Goal: Information Seeking & Learning: Learn about a topic

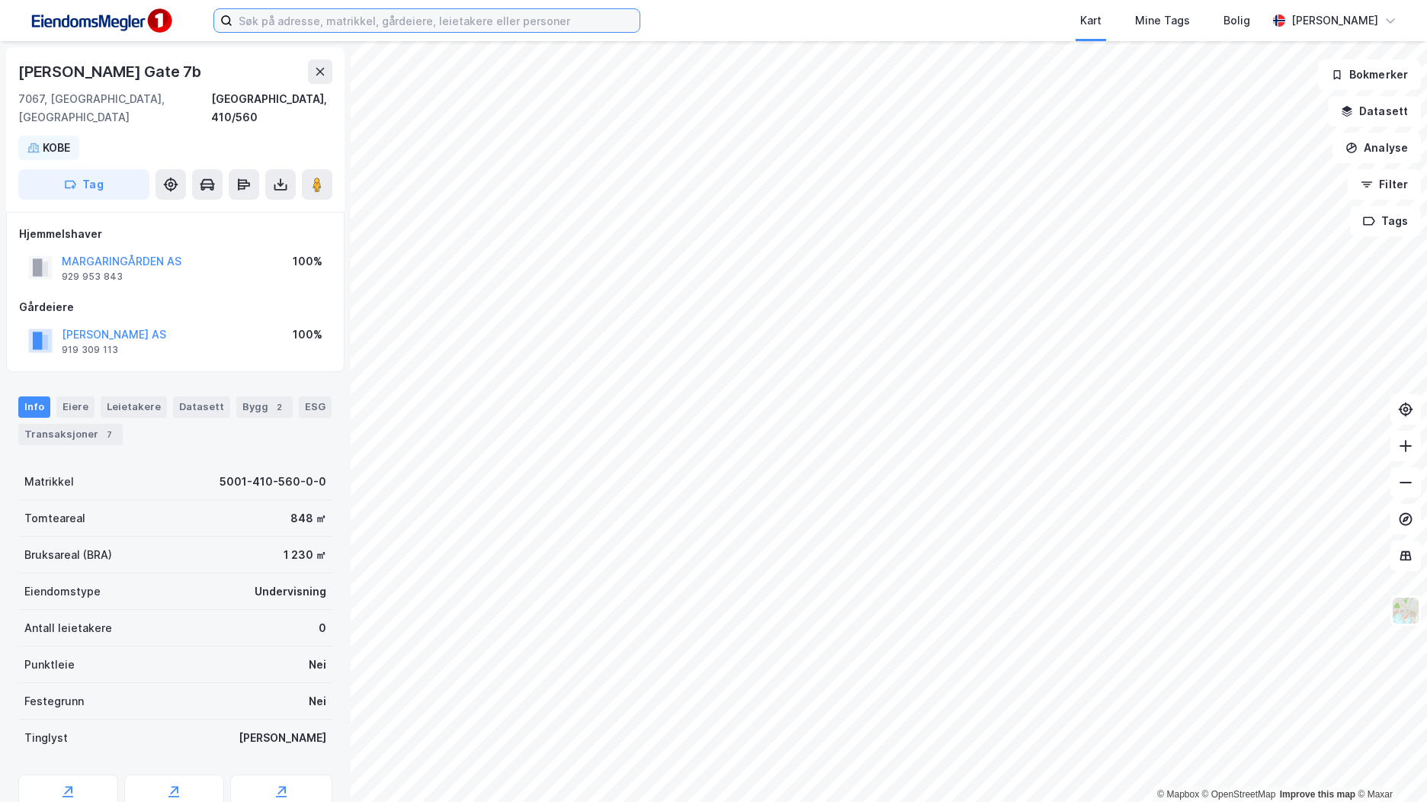
click at [295, 19] on input at bounding box center [435, 20] width 407 height 23
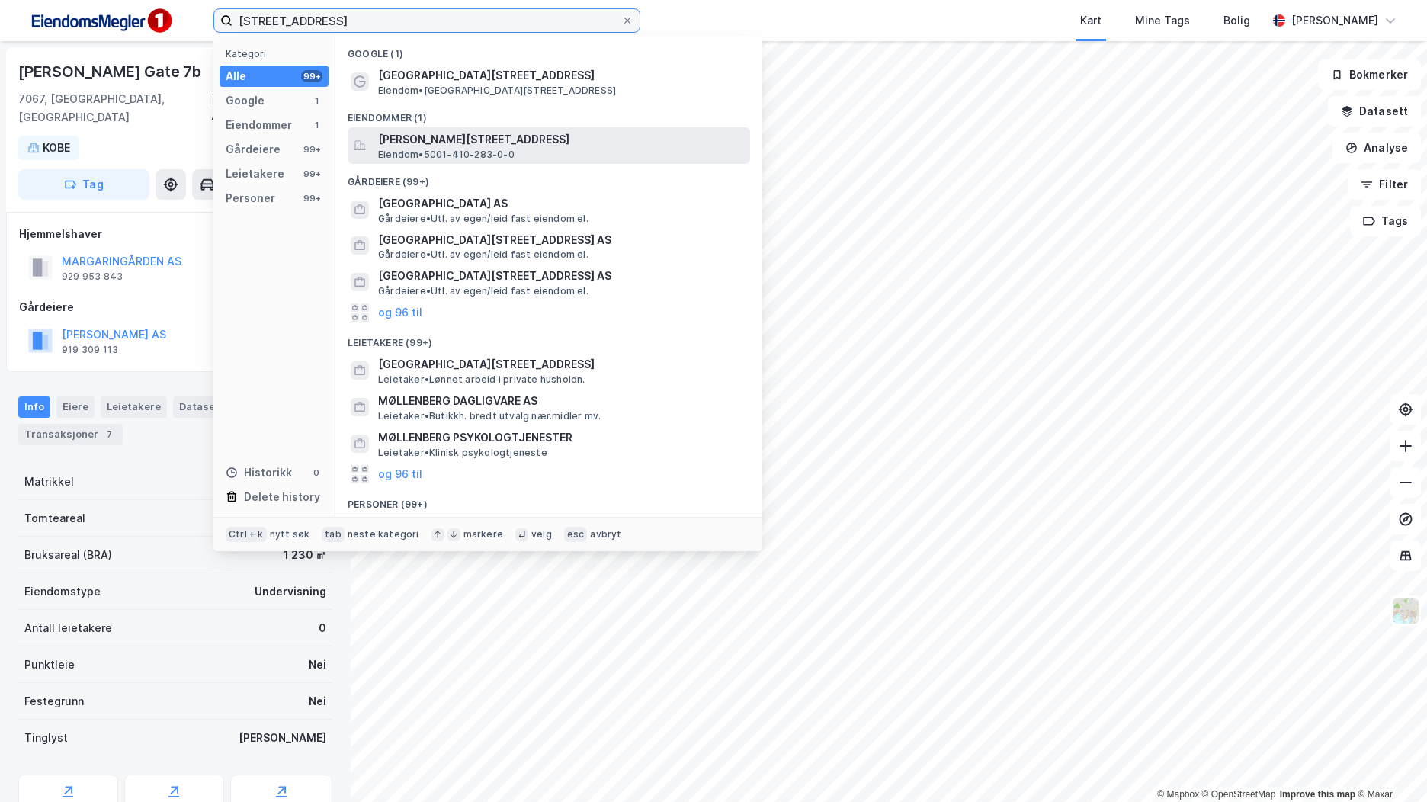
type input "[STREET_ADDRESS]"
click at [582, 134] on span "[PERSON_NAME][STREET_ADDRESS]" at bounding box center [561, 139] width 366 height 18
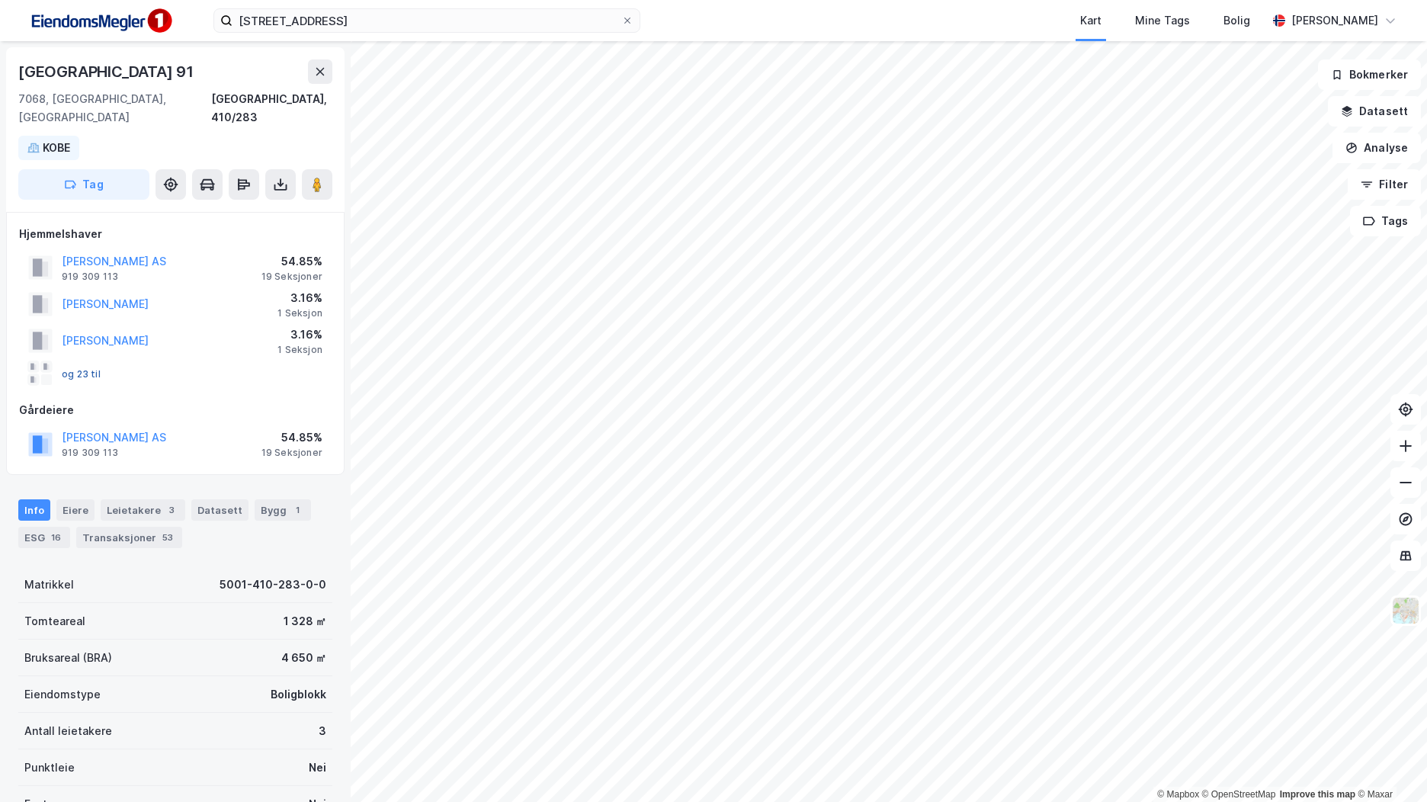
click at [0, 0] on button "og 23 til" at bounding box center [0, 0] width 0 height 0
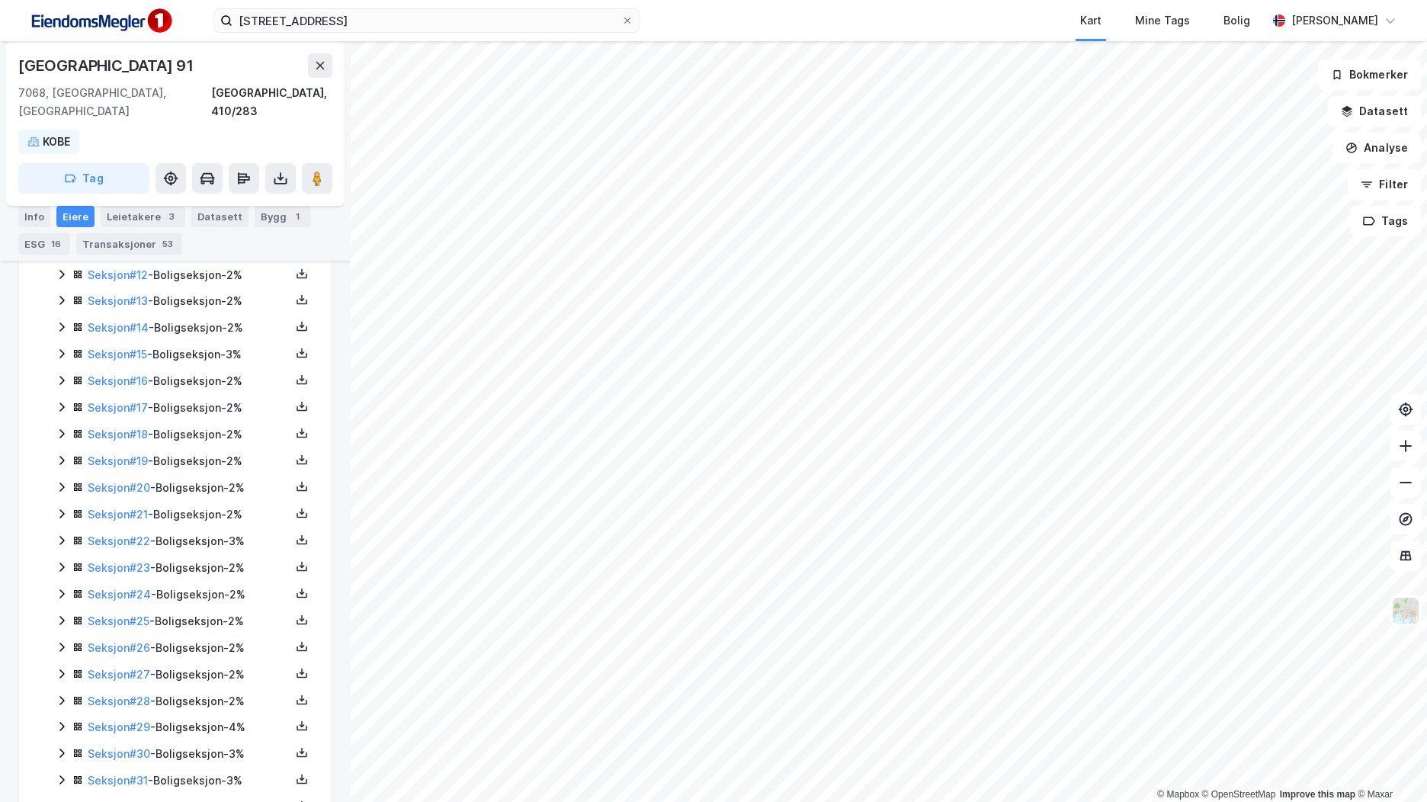
scroll to position [800, 0]
